Goal: Check status: Check status

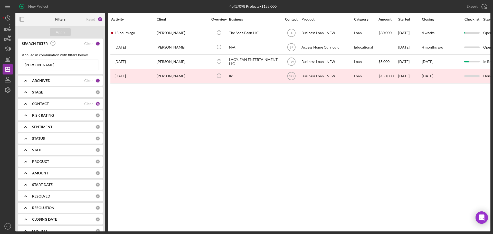
click at [53, 67] on input "[PERSON_NAME]" at bounding box center [60, 65] width 76 height 10
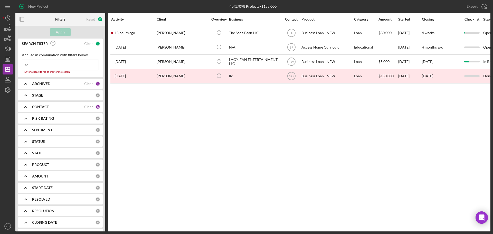
type input "s"
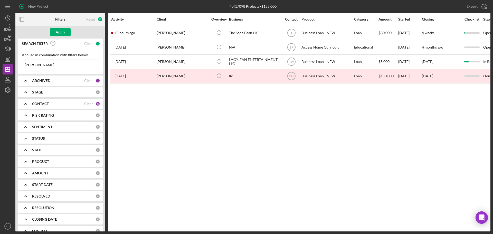
type input "[PERSON_NAME]"
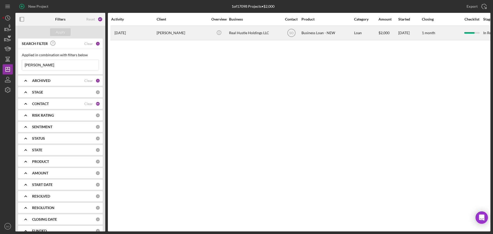
click at [178, 34] on div "[PERSON_NAME]" at bounding box center [182, 33] width 51 height 14
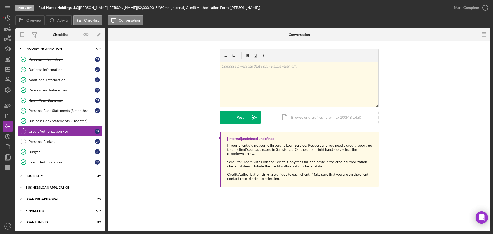
click at [62, 185] on div "Icon/Expander BUSINESS LOAN APPLICATION 22 / 27" at bounding box center [60, 187] width 90 height 10
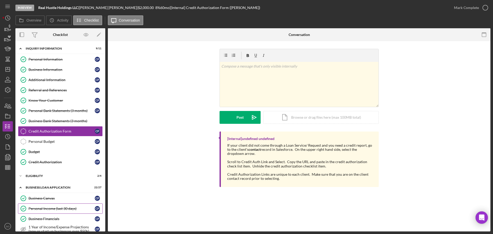
click at [56, 207] on div "Personal Income (last 30 days)" at bounding box center [61, 208] width 66 height 4
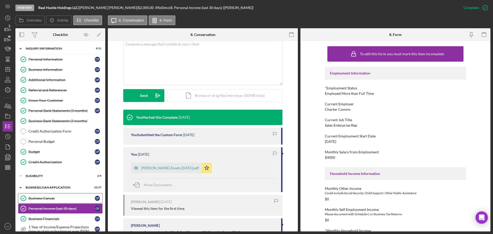
scroll to position [77, 0]
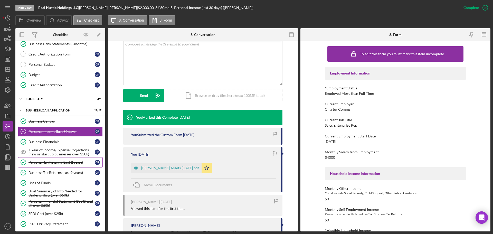
click at [45, 165] on link "Personal Tax Returns (Last 2 years) Personal Tax Returns (Last 2 years) C P" at bounding box center [60, 162] width 85 height 10
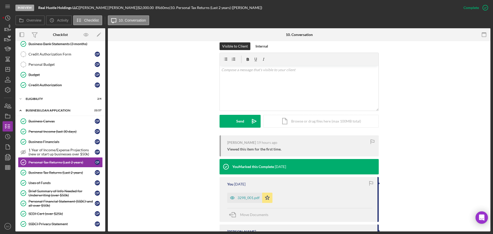
scroll to position [103, 0]
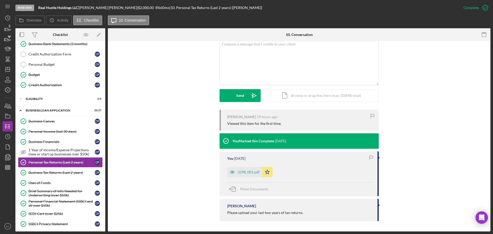
click at [247, 172] on div "3298_001.pdf" at bounding box center [248, 172] width 22 height 4
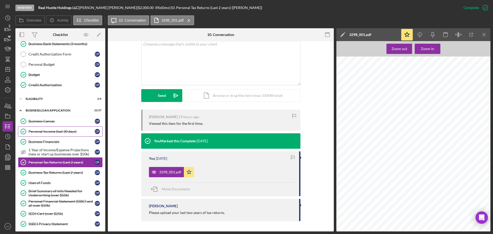
click at [51, 134] on link "Personal Income (last 30 days) Personal Income (last 30 days) C P" at bounding box center [60, 131] width 85 height 10
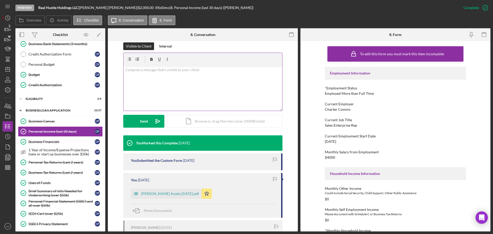
scroll to position [128, 0]
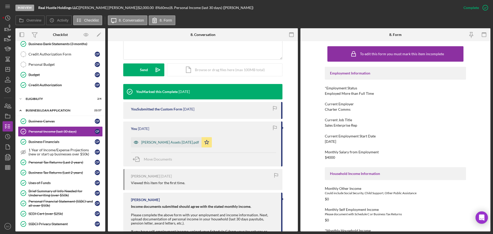
click at [171, 144] on div "[PERSON_NAME] Assets [DATE].pdf" at bounding box center [170, 142] width 58 height 4
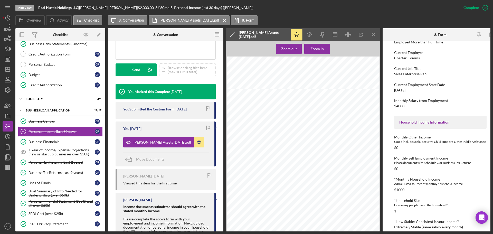
scroll to position [77, 0]
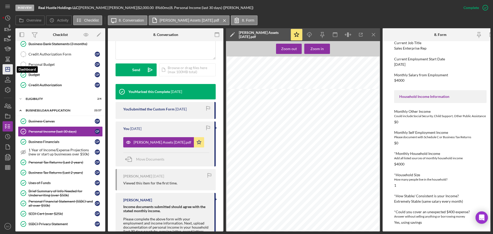
click at [6, 71] on icon "Icon/Dashboard" at bounding box center [7, 69] width 13 height 13
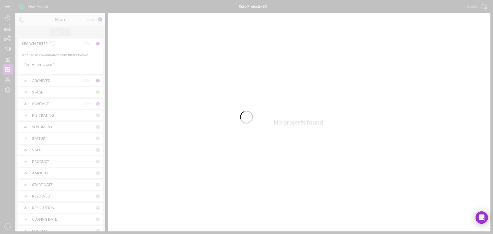
click at [55, 65] on div at bounding box center [246, 117] width 493 height 234
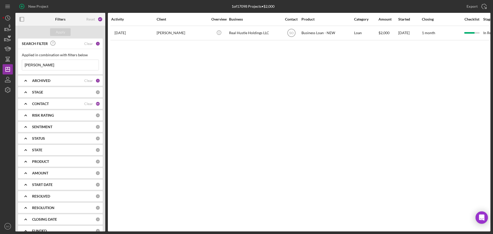
drag, startPoint x: 47, startPoint y: 66, endPoint x: 13, endPoint y: 64, distance: 33.9
click at [13, 64] on div "New Project 1 of 17098 Projects • $2,000 [PERSON_NAME] Export Icon/Export Filte…" at bounding box center [247, 115] width 488 height 231
type input "[PERSON_NAME]"
click at [62, 35] on div "Apply" at bounding box center [60, 32] width 9 height 8
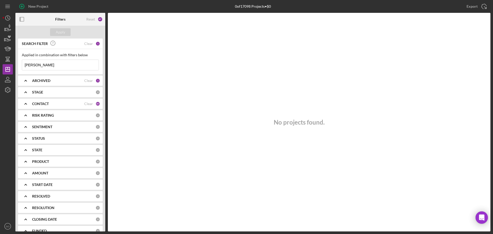
click at [44, 79] on b "ARCHIVED" at bounding box center [41, 81] width 18 height 4
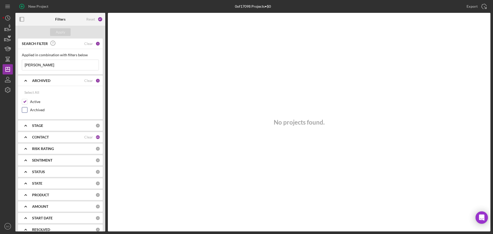
click at [25, 110] on input "Archived" at bounding box center [24, 109] width 5 height 5
checkbox input "true"
click at [61, 31] on div "Apply" at bounding box center [60, 32] width 9 height 8
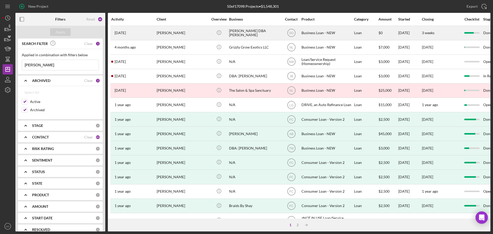
click at [170, 31] on div "[PERSON_NAME]" at bounding box center [182, 33] width 51 height 14
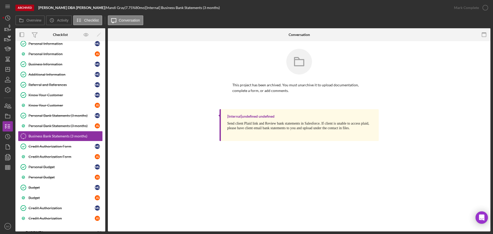
scroll to position [82, 0]
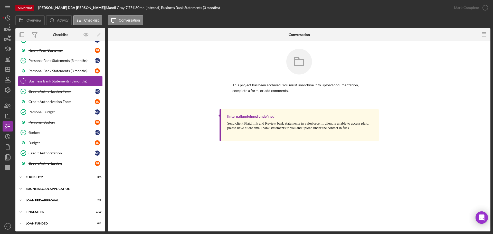
click at [58, 187] on div "BUSINESS LOAN APPLICATION" at bounding box center [62, 188] width 73 height 3
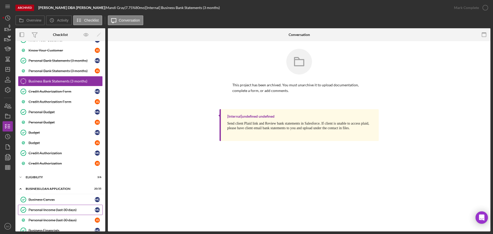
click at [52, 210] on div "Personal Income (last 30 days)" at bounding box center [61, 210] width 66 height 4
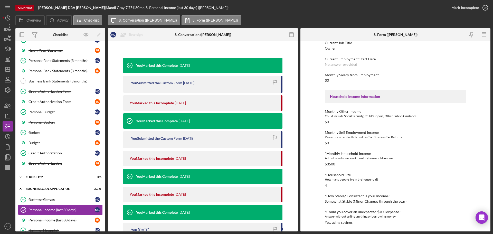
scroll to position [128, 0]
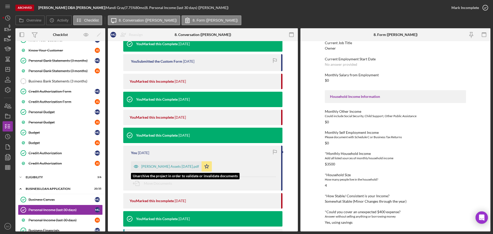
click at [160, 166] on div "[PERSON_NAME] Assets [DATE].pdf" at bounding box center [170, 166] width 58 height 4
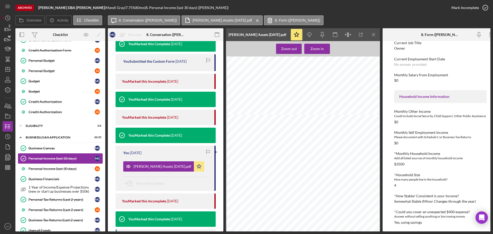
scroll to position [159, 0]
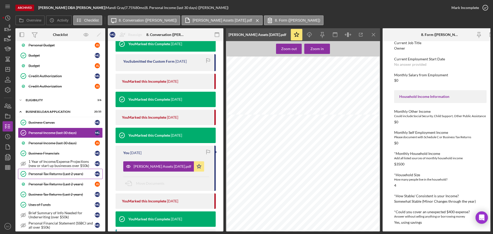
drag, startPoint x: 57, startPoint y: 172, endPoint x: 119, endPoint y: 160, distance: 63.5
click at [57, 172] on div "Personal Tax Returns (Last 2 years)" at bounding box center [61, 174] width 66 height 4
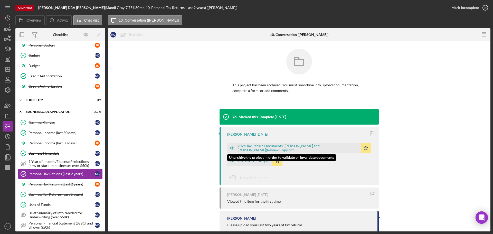
click at [271, 147] on div "2024 Tax Return Documents ([PERSON_NAME] and [PERSON_NAME])Review Copy.pdf" at bounding box center [297, 148] width 121 height 8
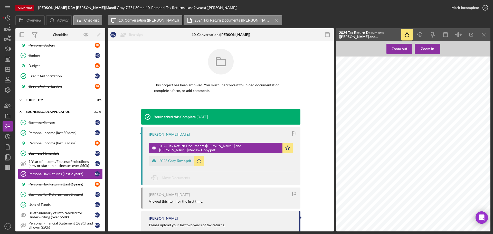
scroll to position [873, 0]
click at [474, 164] on div "Client Copy Your social security number Spouse's social security number Preside…" at bounding box center [414, 98] width 157 height 203
